Goal: Task Accomplishment & Management: Manage account settings

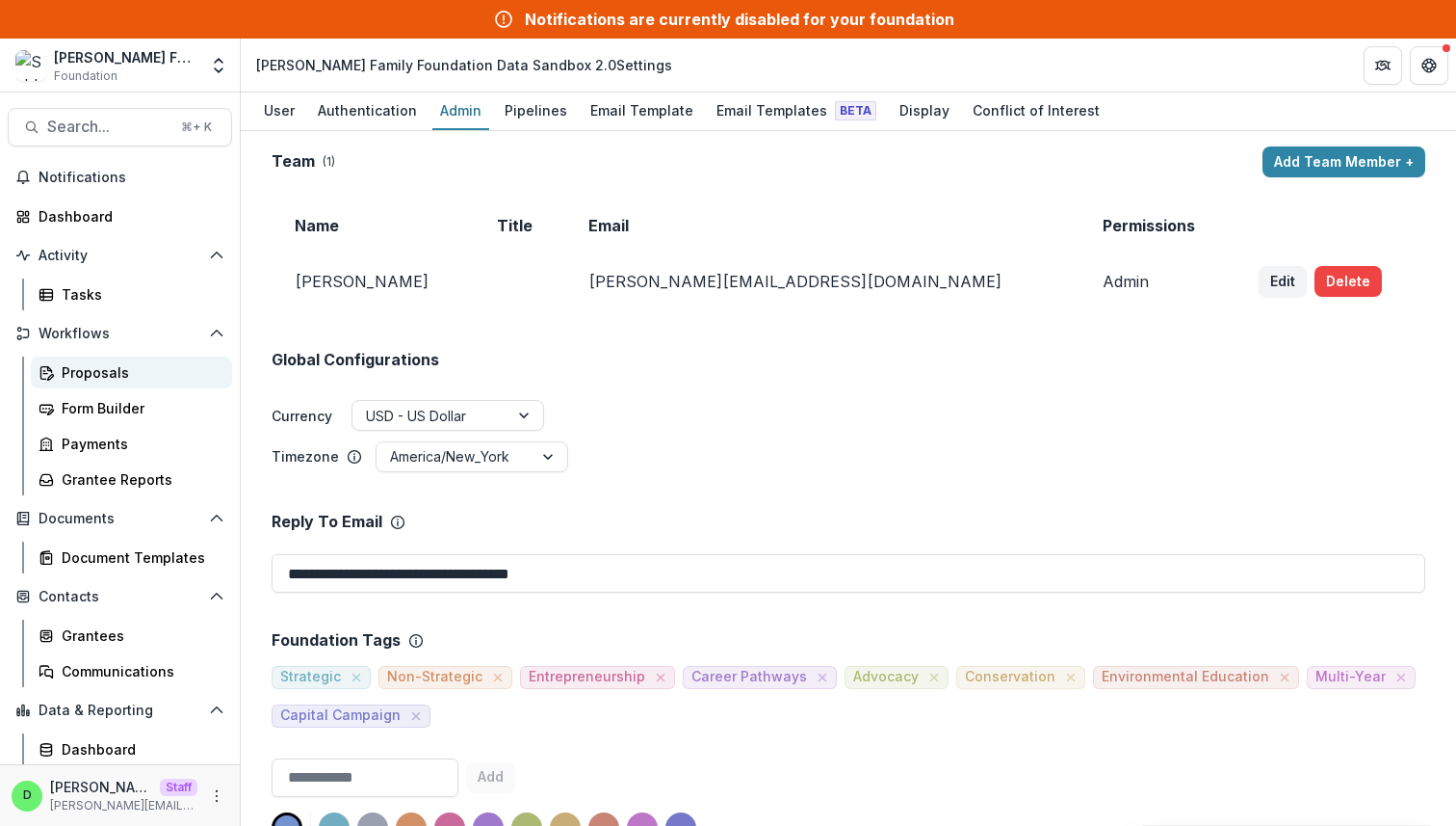
scroll to position [37, 0]
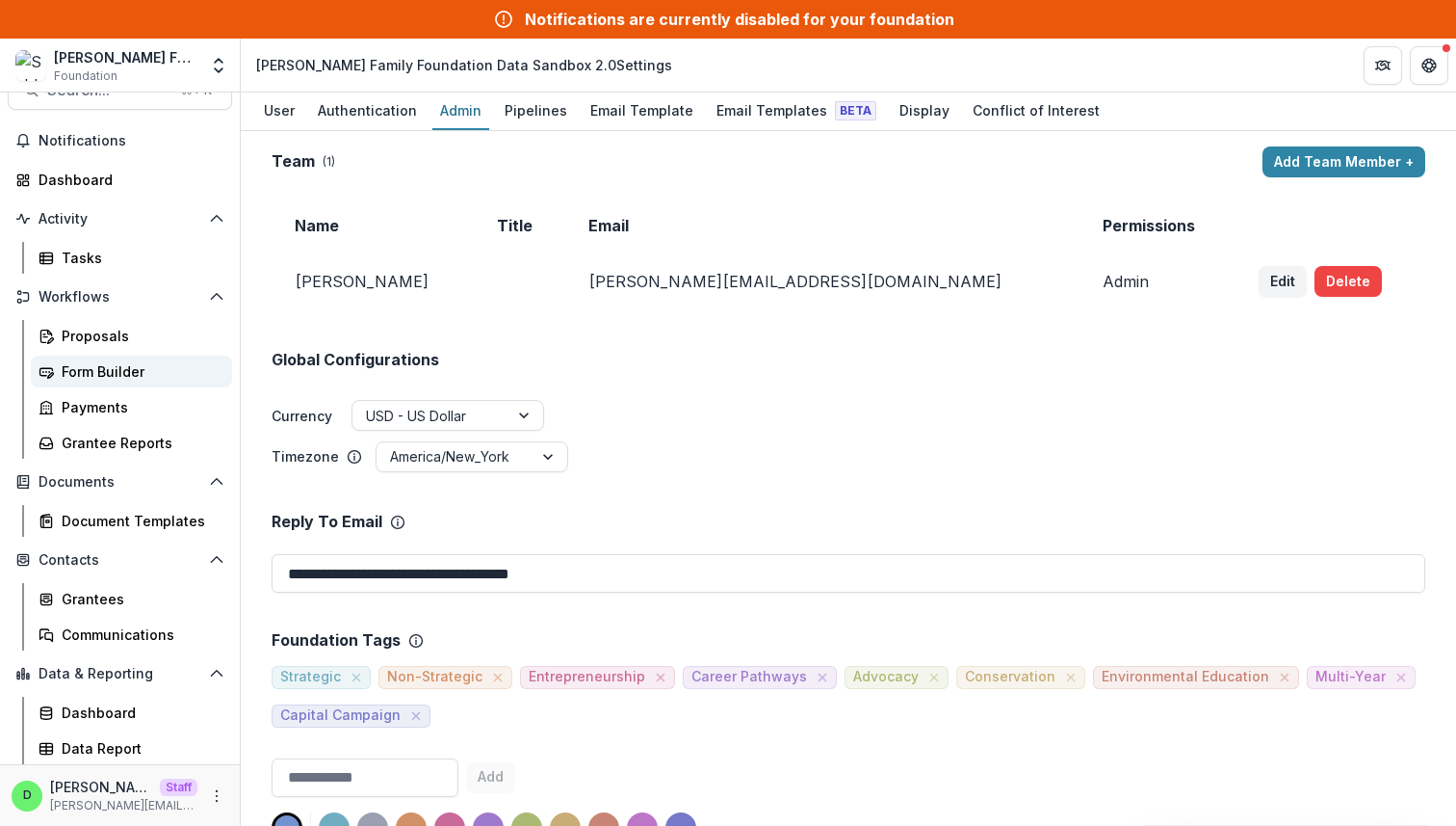
click at [107, 366] on div "Form Builder" at bounding box center [139, 372] width 155 height 20
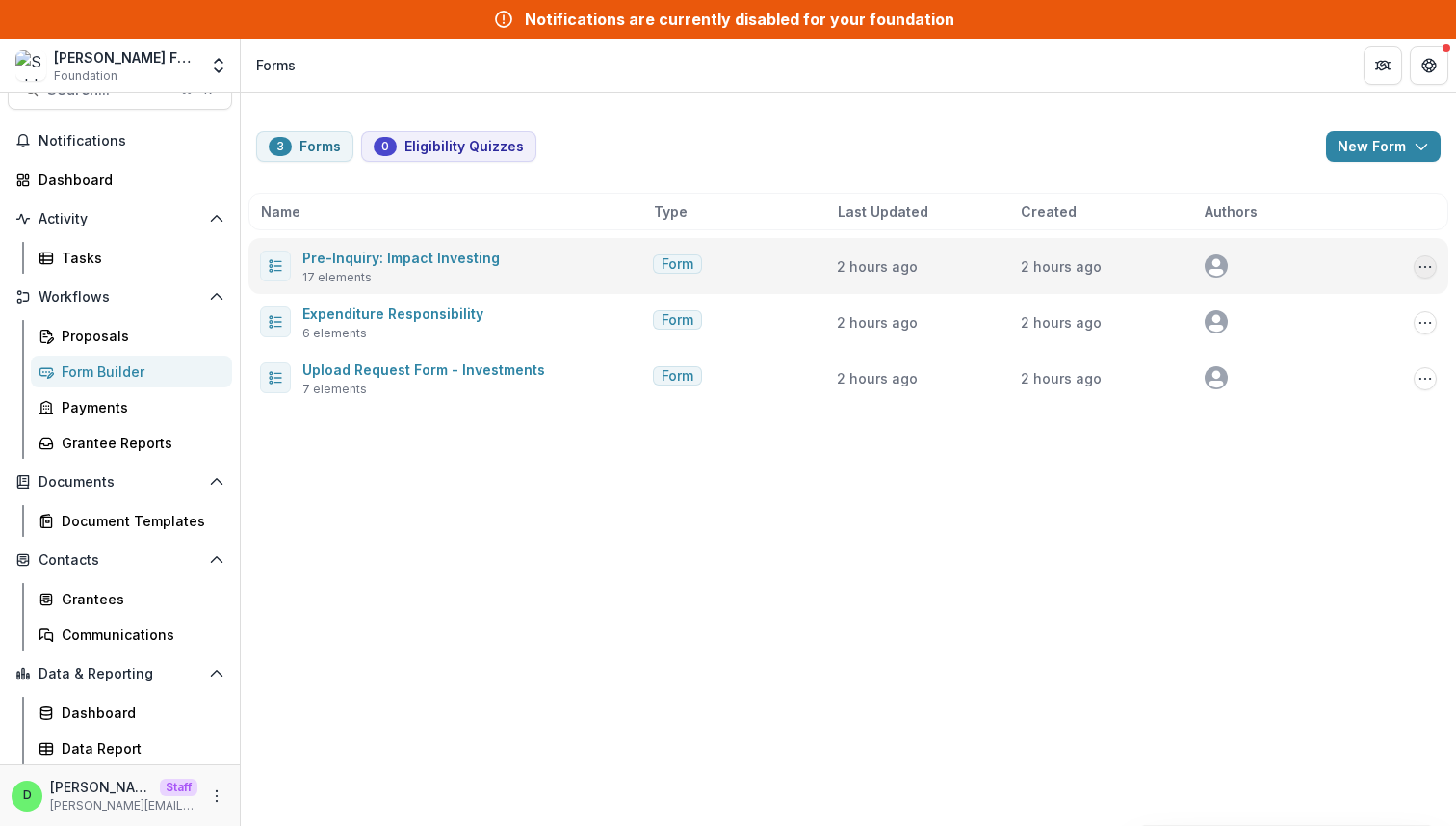
click at [1430, 259] on icon "Options" at bounding box center [1425, 266] width 15 height 15
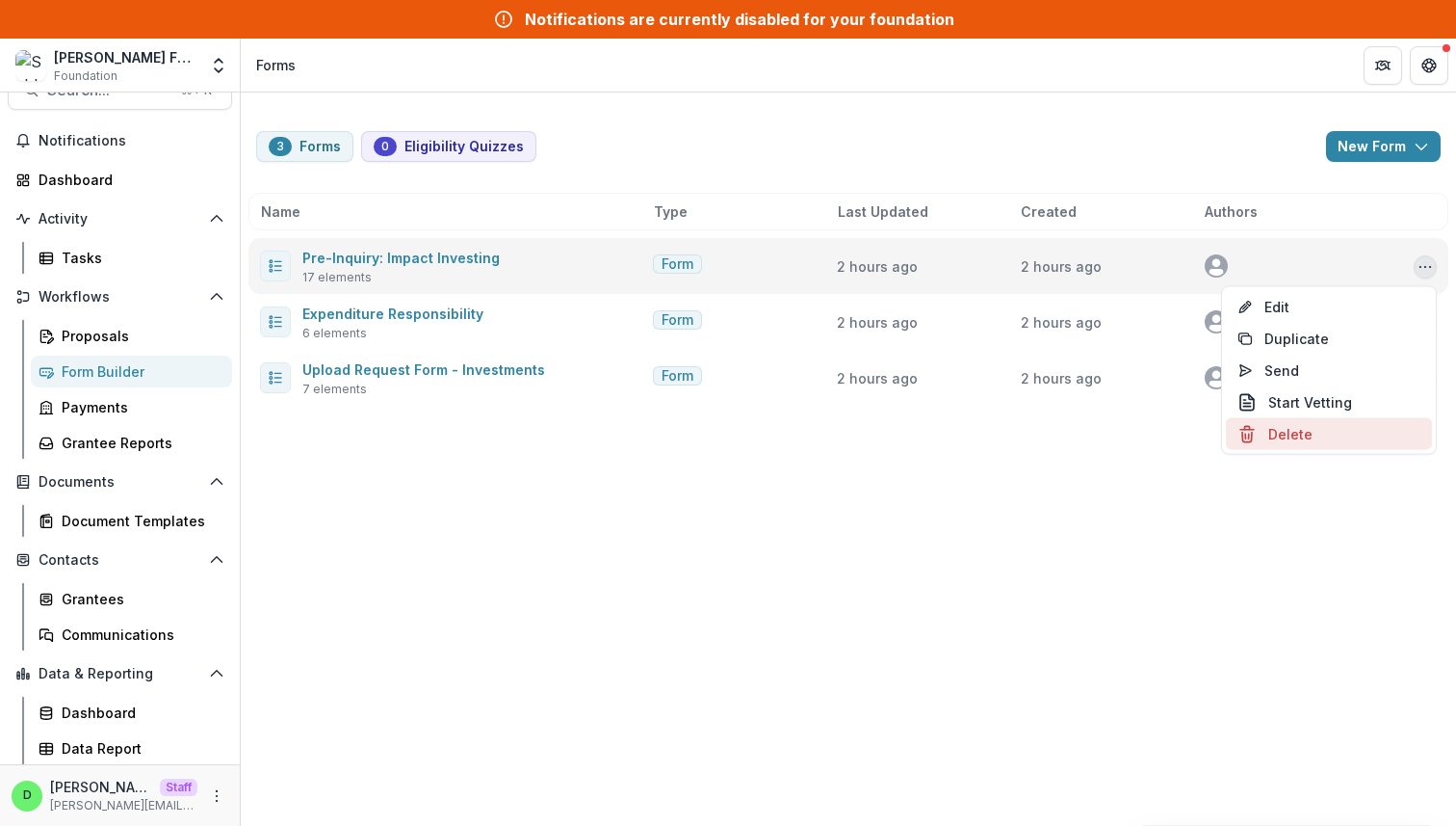
click at [1329, 435] on button "Delete" at bounding box center [1329, 434] width 206 height 32
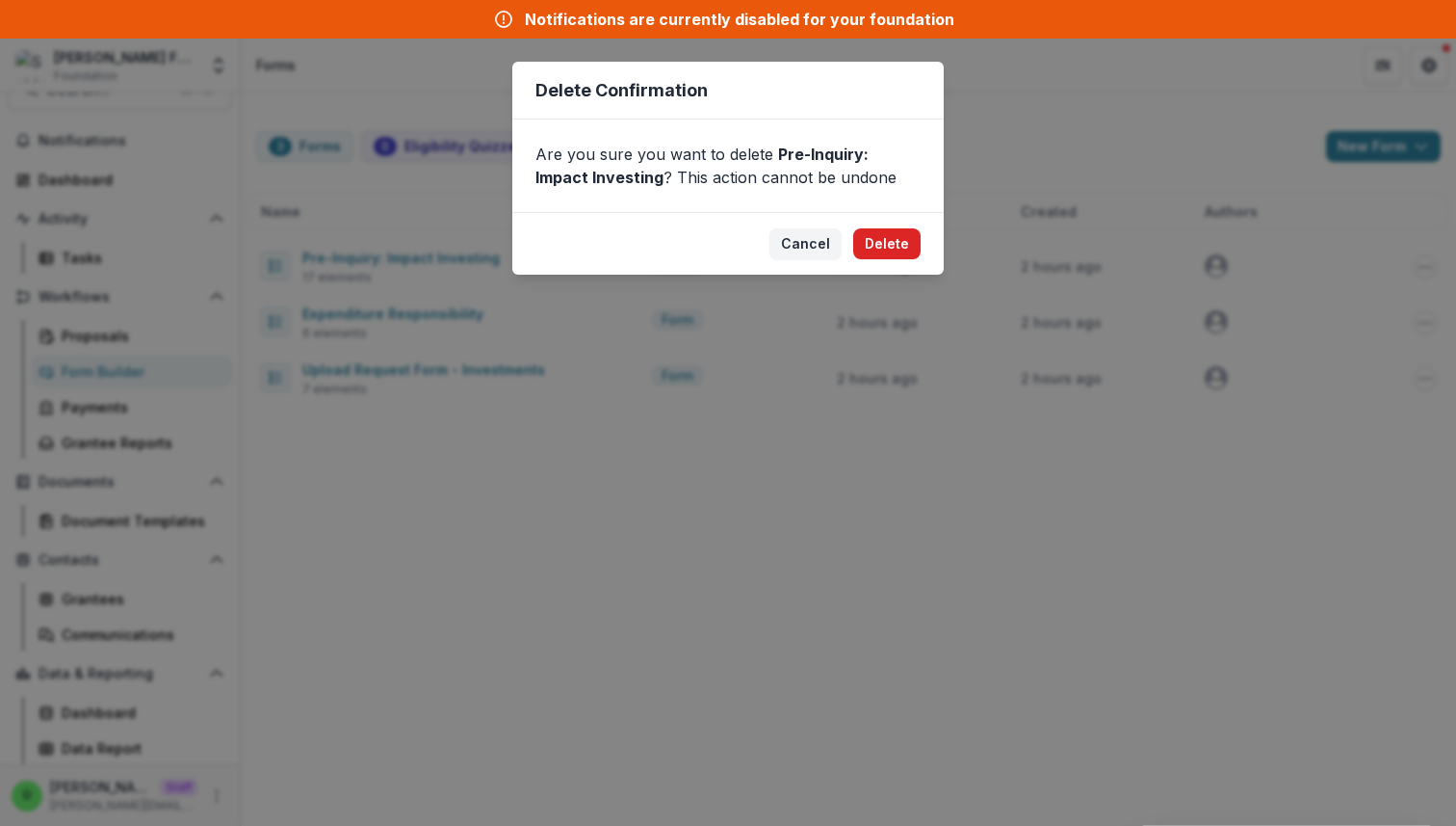
click at [902, 250] on button "Delete" at bounding box center [887, 243] width 68 height 31
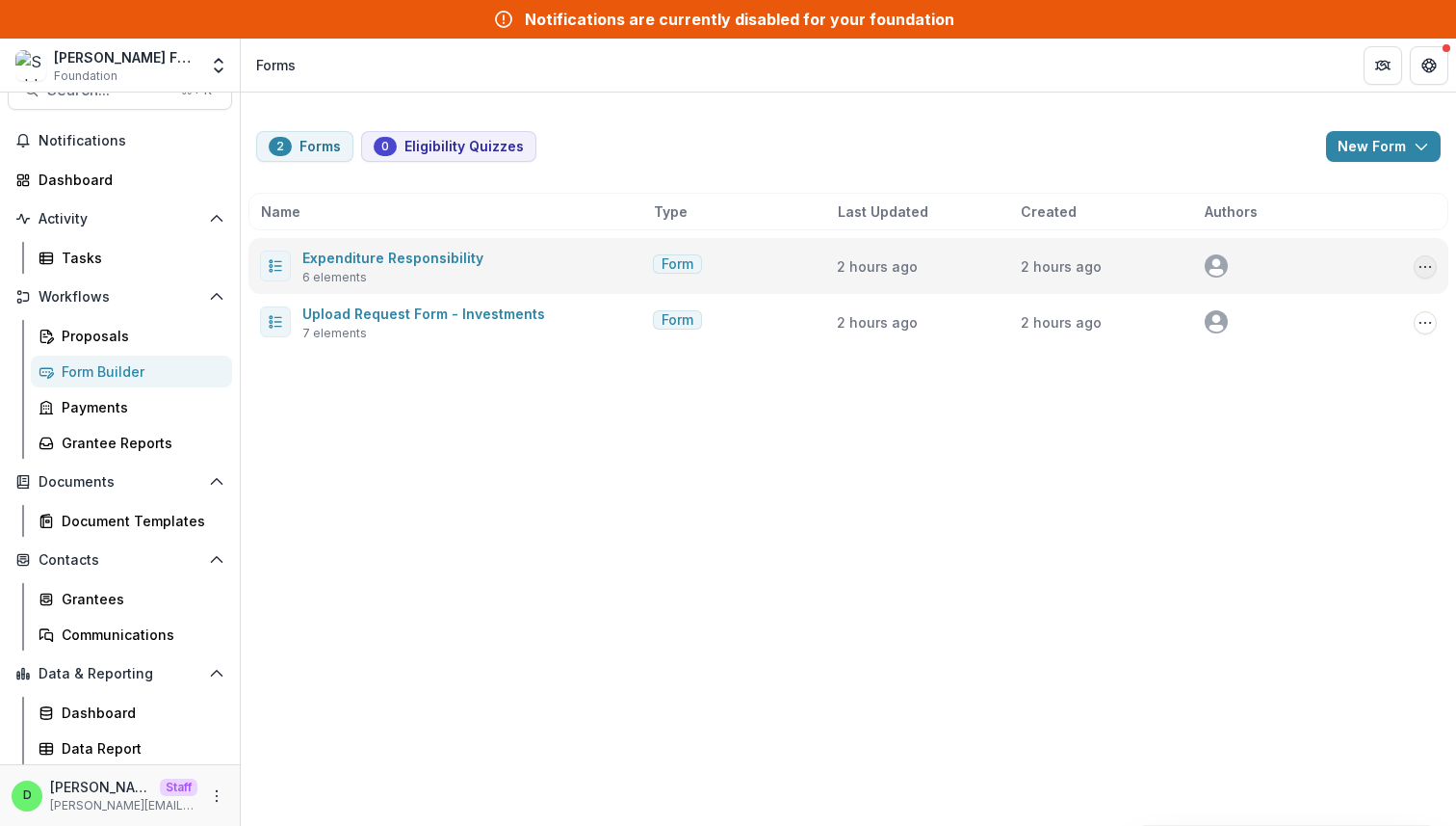
click at [1426, 264] on icon "Options" at bounding box center [1425, 266] width 15 height 15
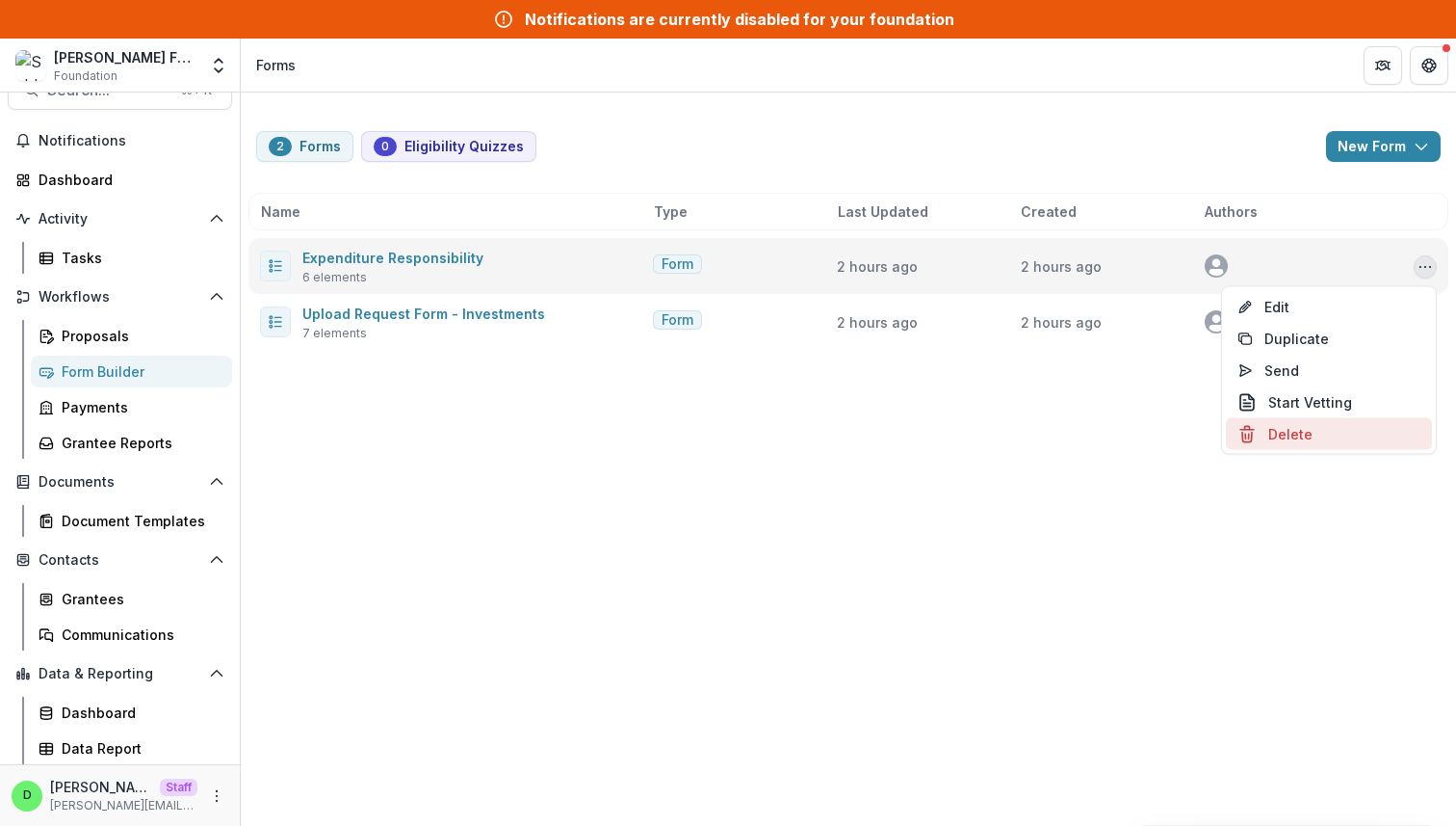
click at [1298, 436] on button "Delete" at bounding box center [1329, 434] width 206 height 32
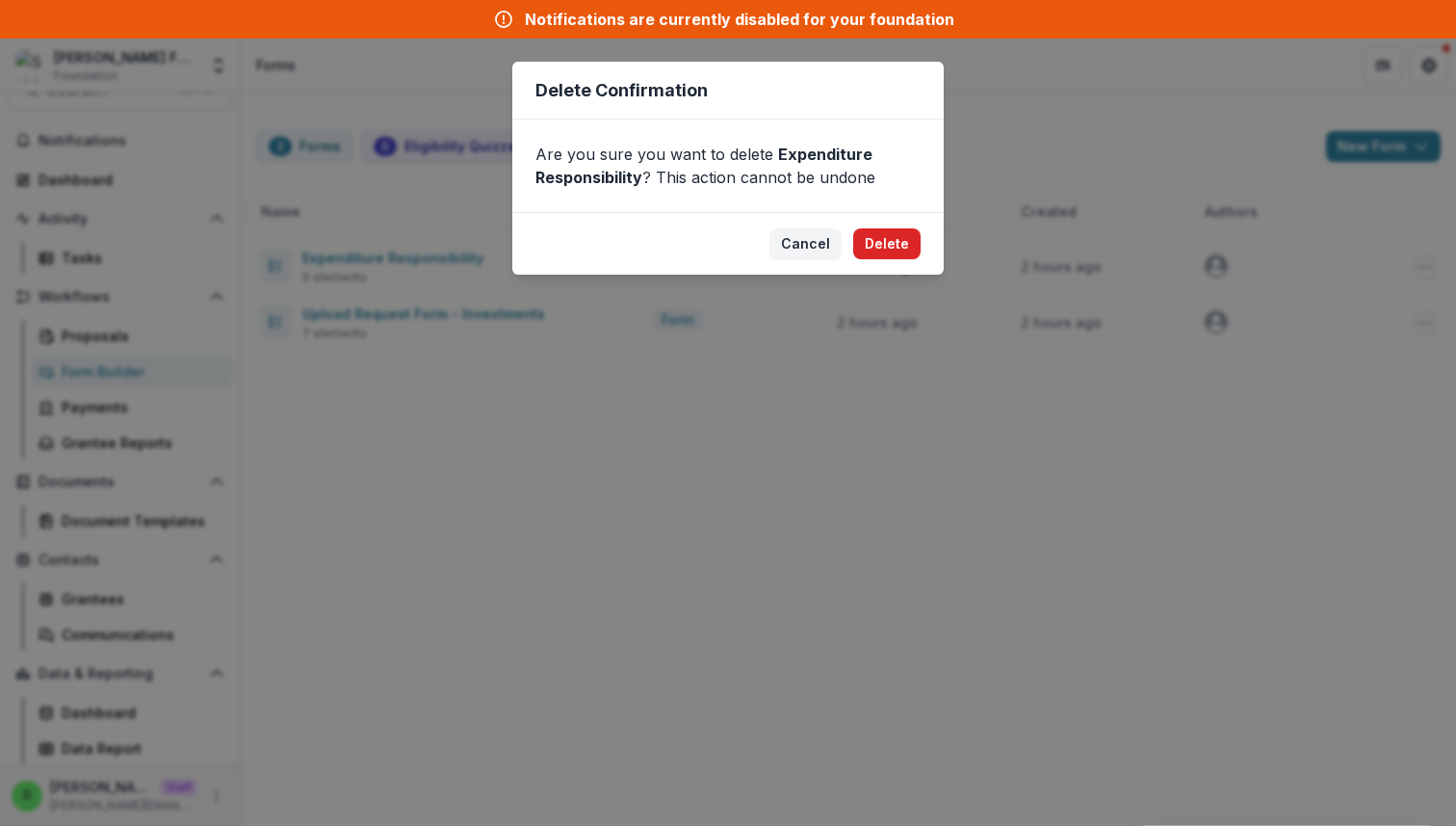
click at [884, 250] on button "Delete" at bounding box center [887, 243] width 68 height 31
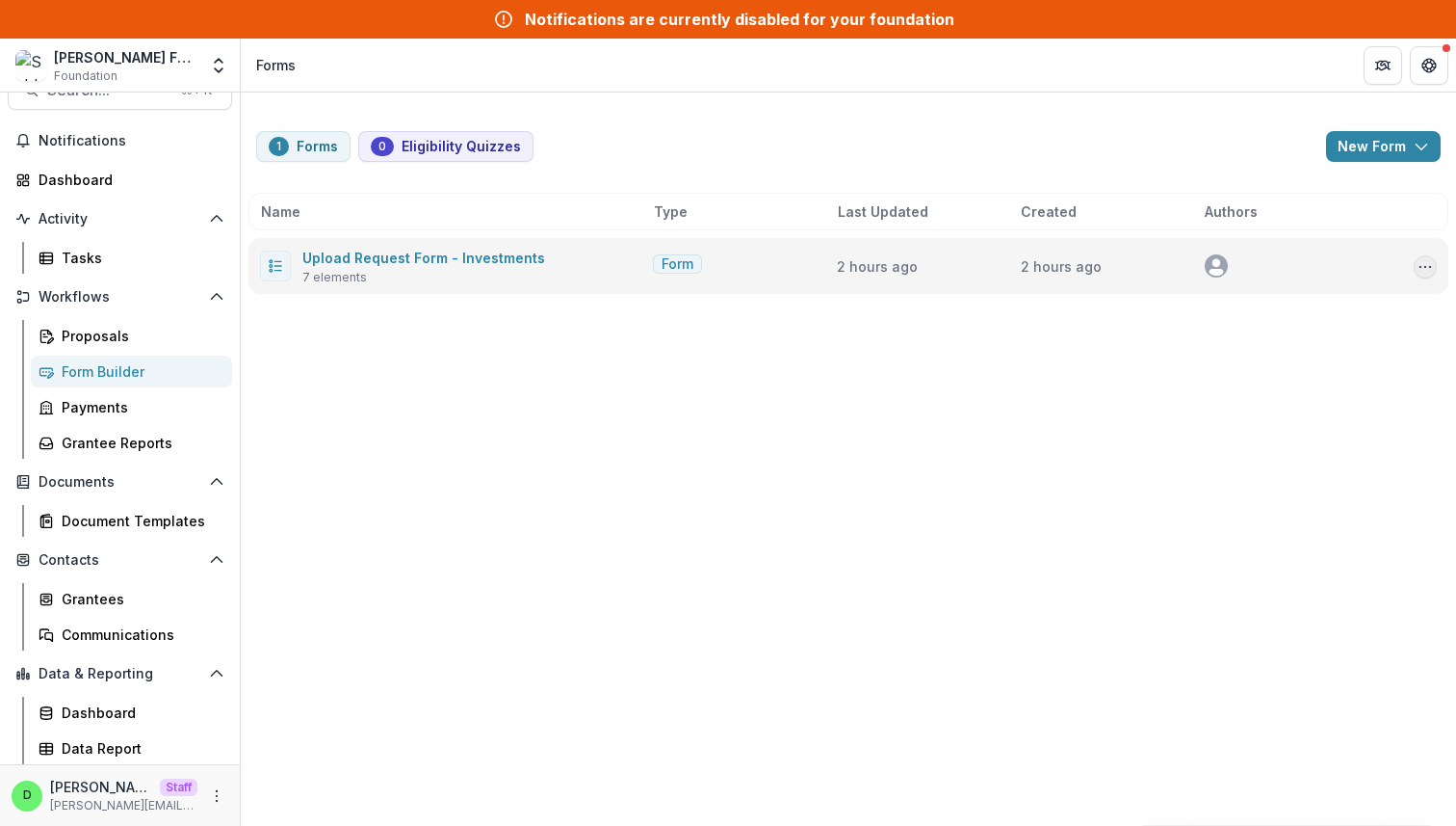
click at [1429, 263] on icon "Options" at bounding box center [1425, 266] width 15 height 15
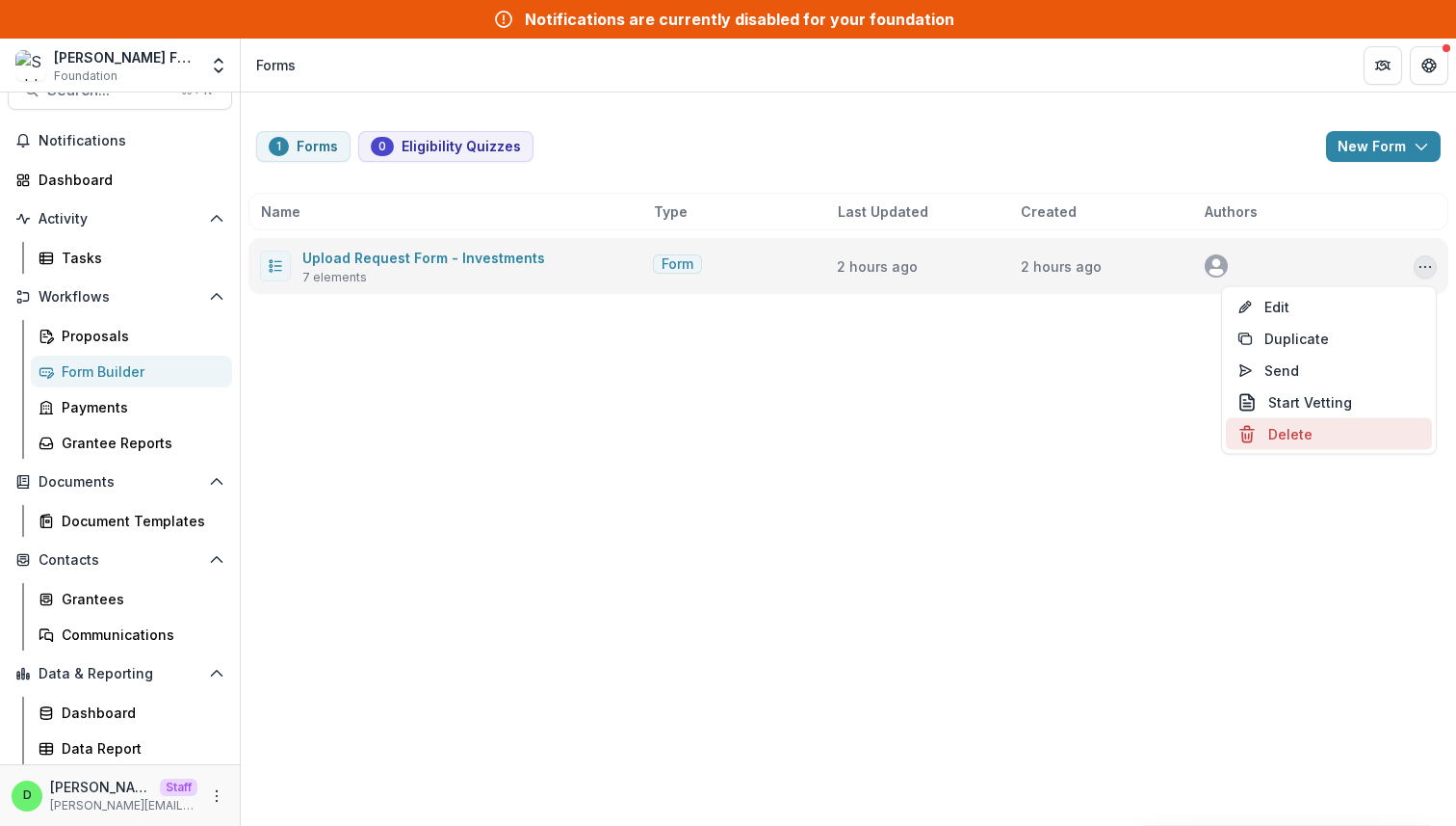
click at [1283, 425] on button "Delete" at bounding box center [1329, 434] width 206 height 32
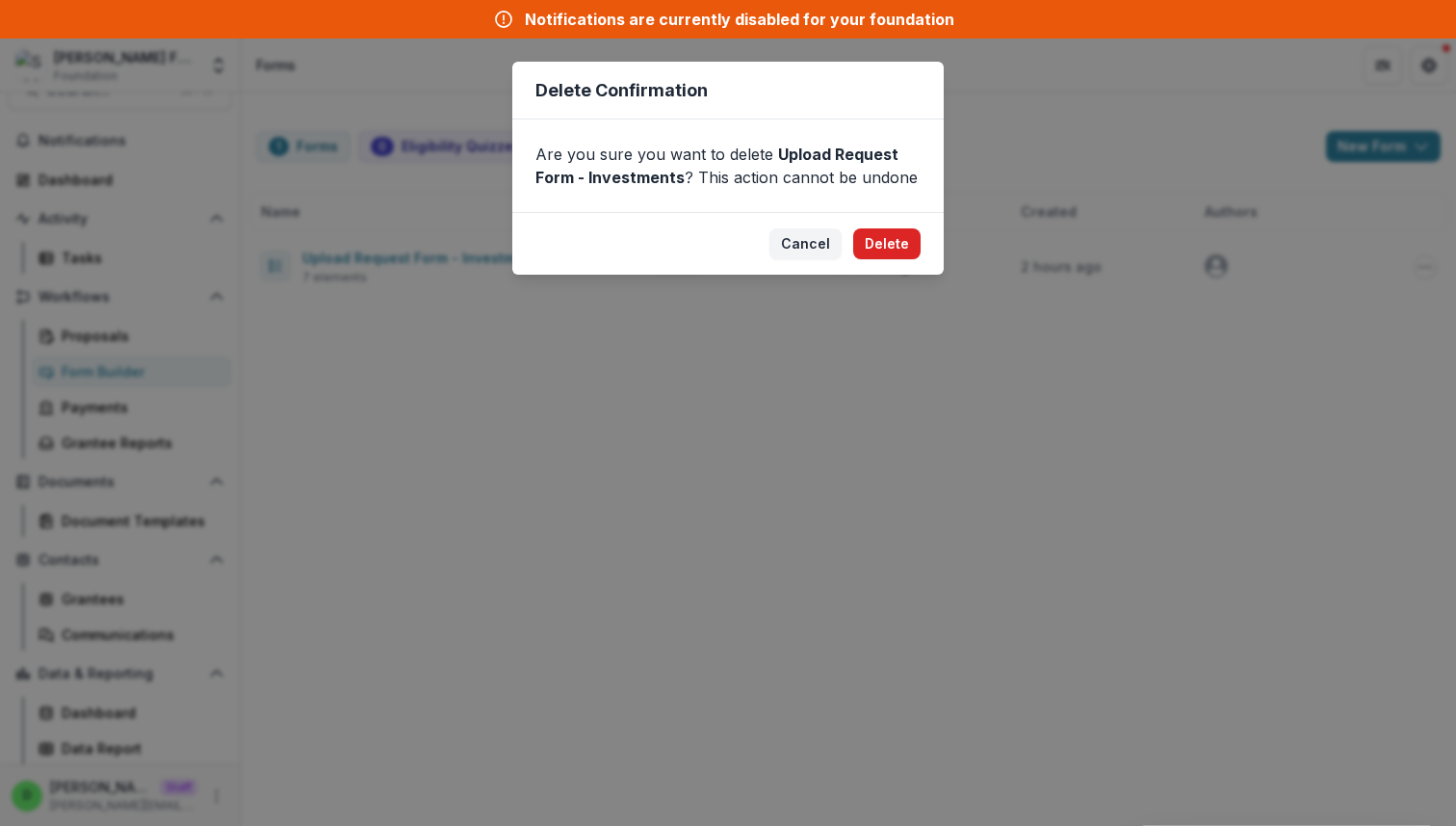
click at [897, 250] on button "Delete" at bounding box center [887, 243] width 68 height 31
